Goal: Task Accomplishment & Management: Use online tool/utility

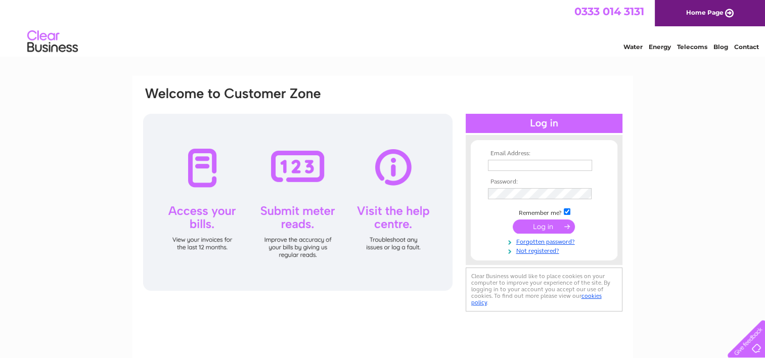
type input "craigmoorellis@tiscali.co.uk"
click at [528, 225] on input "submit" at bounding box center [544, 226] width 62 height 14
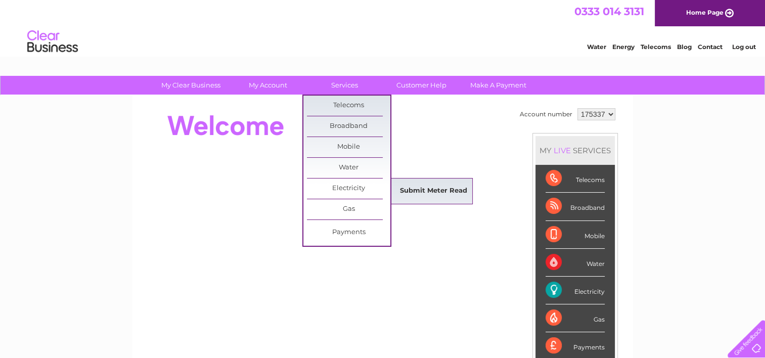
click at [427, 189] on link "Submit Meter Read" at bounding box center [433, 191] width 83 height 20
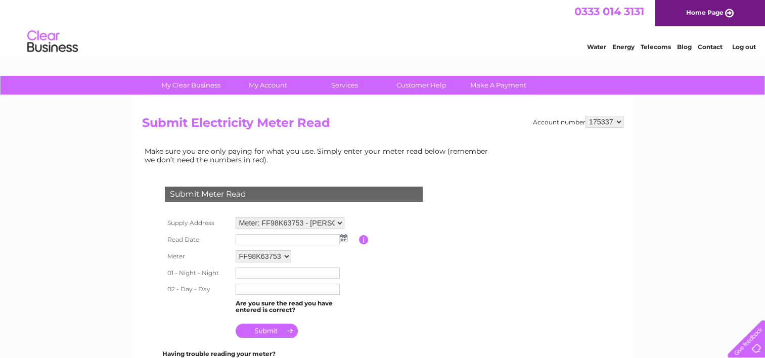
click at [344, 236] on img at bounding box center [344, 238] width 8 height 8
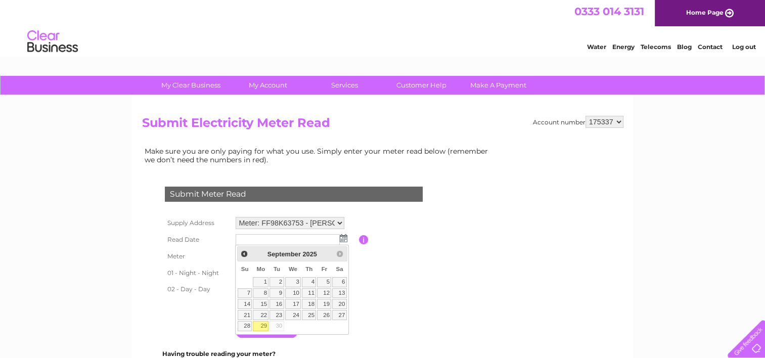
click at [264, 321] on link "29" at bounding box center [261, 326] width 16 height 10
type input "2025/09/29"
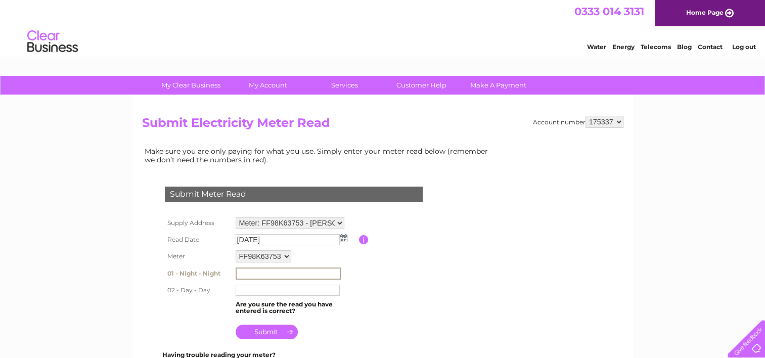
click at [250, 271] on input "text" at bounding box center [288, 273] width 105 height 12
type input "51690"
click at [239, 287] on input "text" at bounding box center [288, 290] width 104 height 11
type input "33913"
click at [263, 330] on input "submit" at bounding box center [267, 332] width 62 height 14
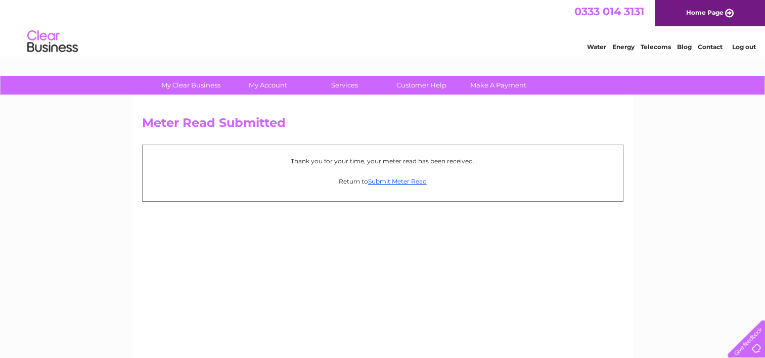
click at [738, 47] on link "Log out" at bounding box center [744, 47] width 24 height 8
